Goal: Task Accomplishment & Management: Manage account settings

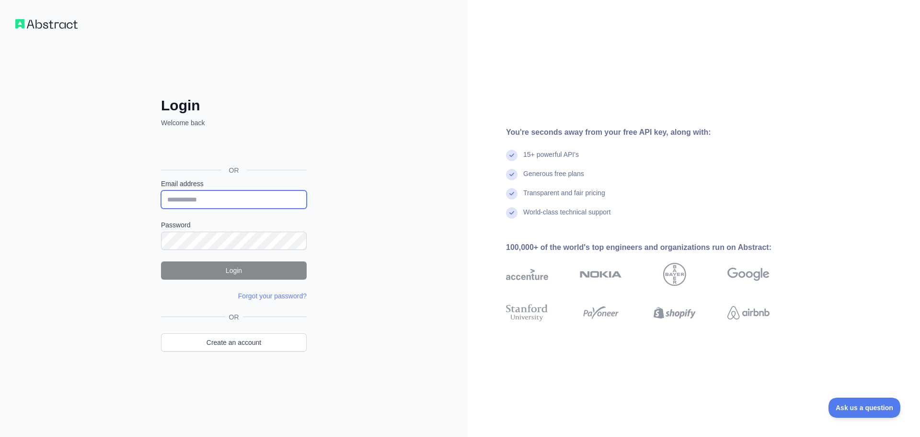
type input "**********"
click at [226, 270] on button "Login" at bounding box center [234, 270] width 146 height 18
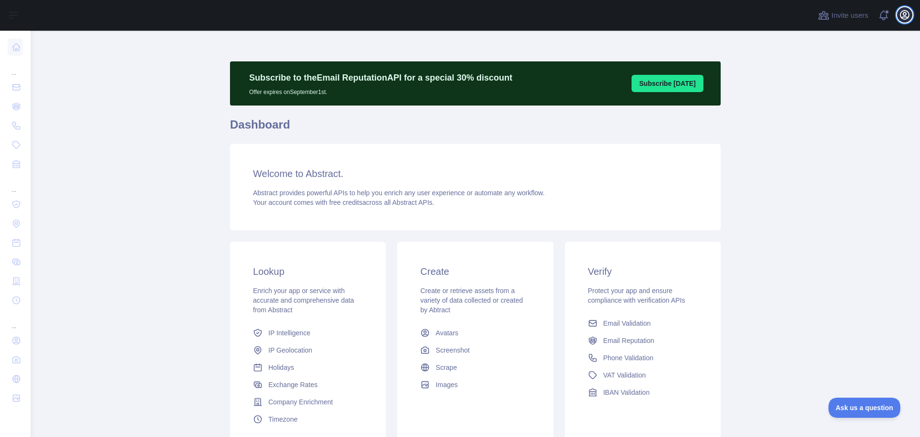
click at [905, 17] on icon "button" at bounding box center [905, 15] width 9 height 9
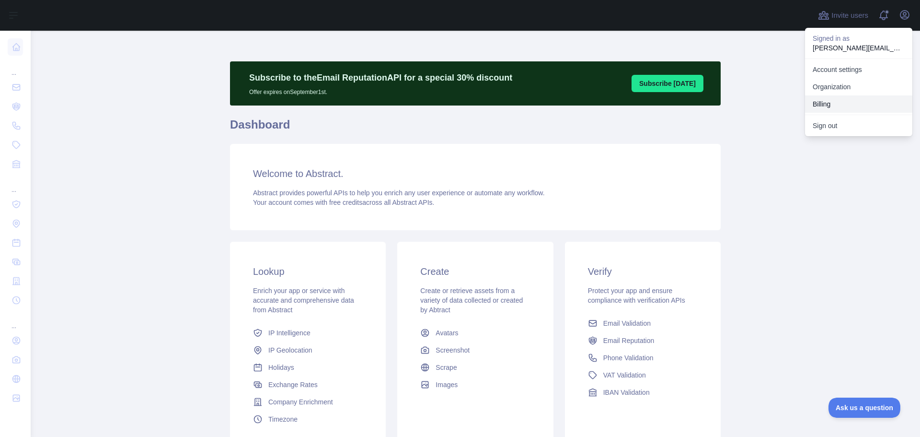
click at [827, 104] on button "Billing" at bounding box center [858, 103] width 107 height 17
